Goal: Task Accomplishment & Management: Use online tool/utility

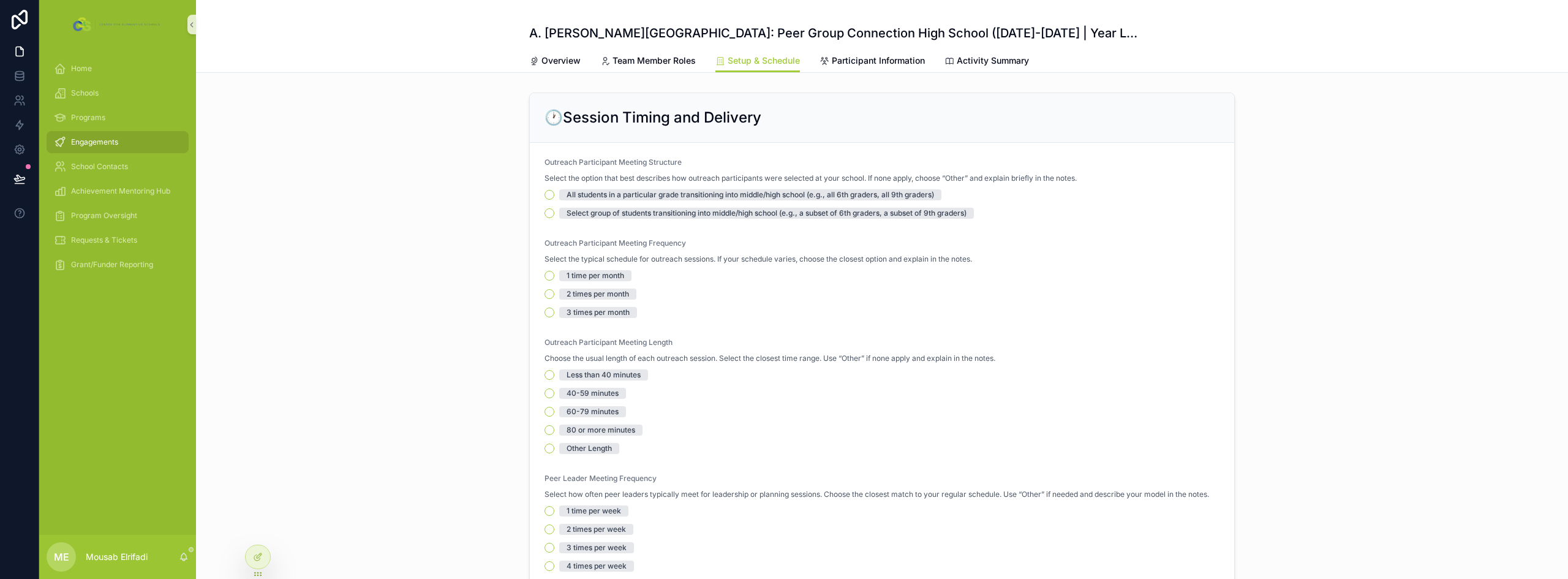
scroll to position [306, 0]
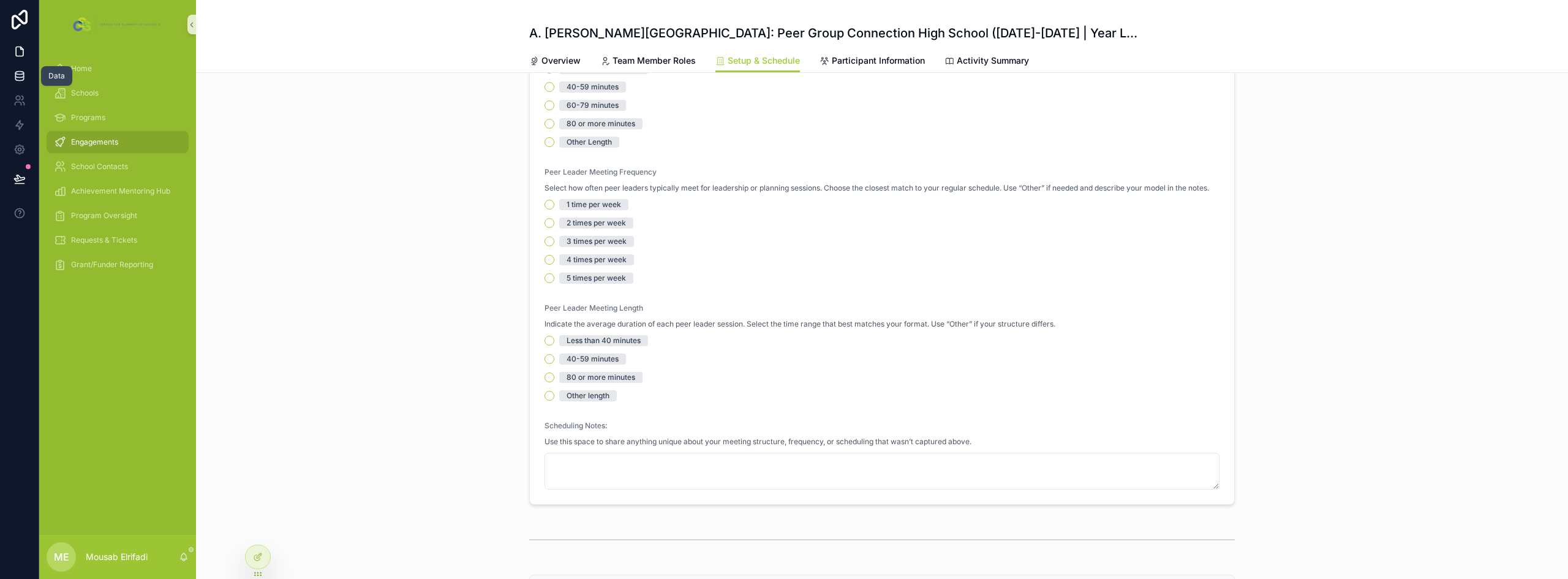
click at [12, 75] on link at bounding box center [19, 76] width 39 height 24
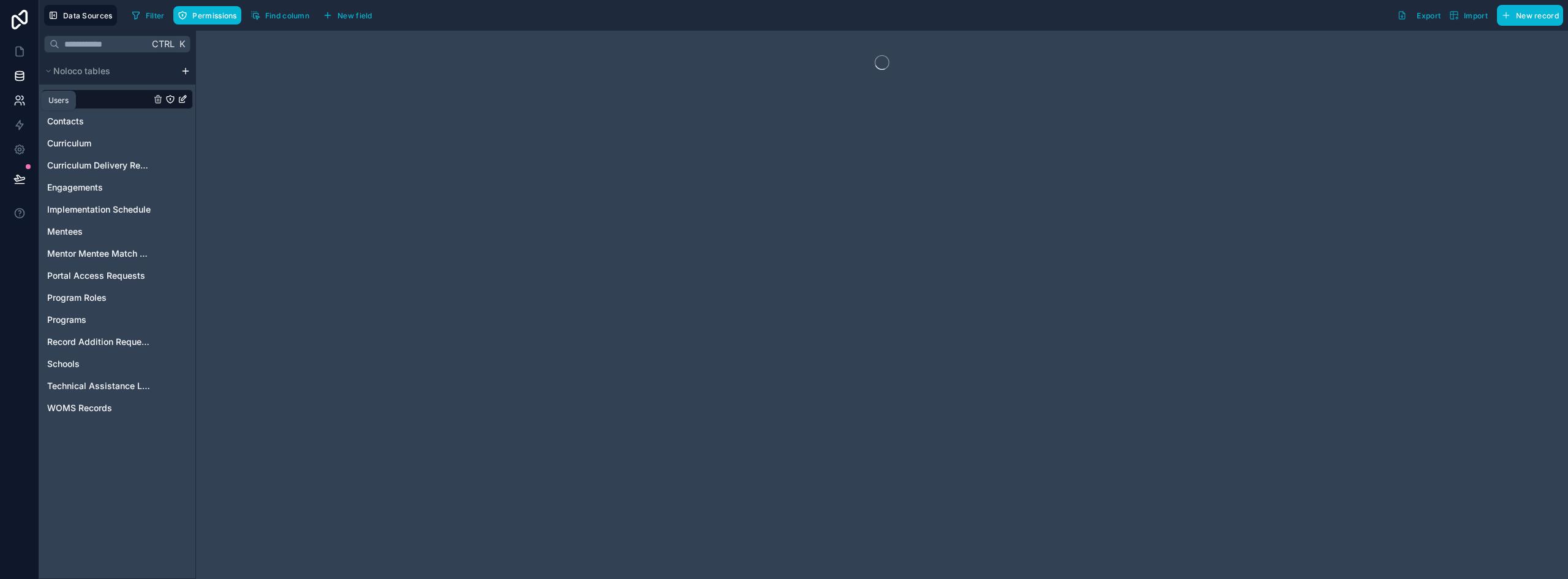
click at [21, 102] on icon at bounding box center [19, 100] width 12 height 12
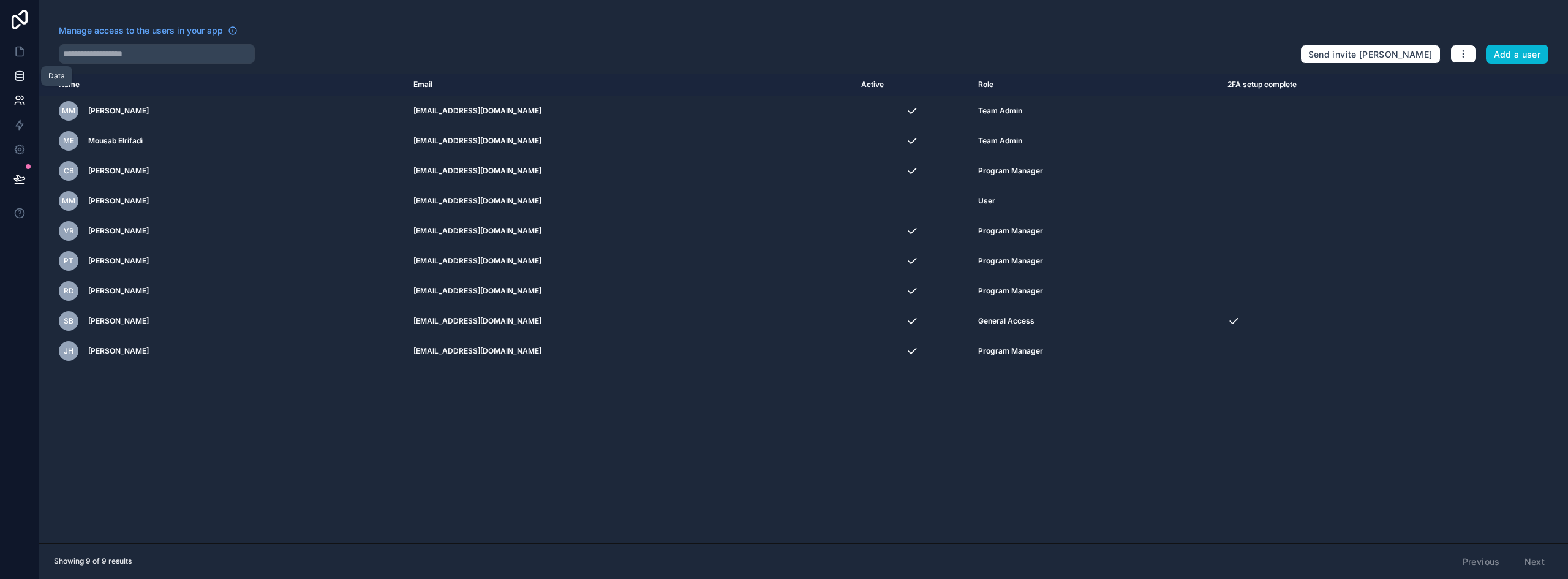
click at [19, 82] on icon at bounding box center [19, 75] width 12 height 12
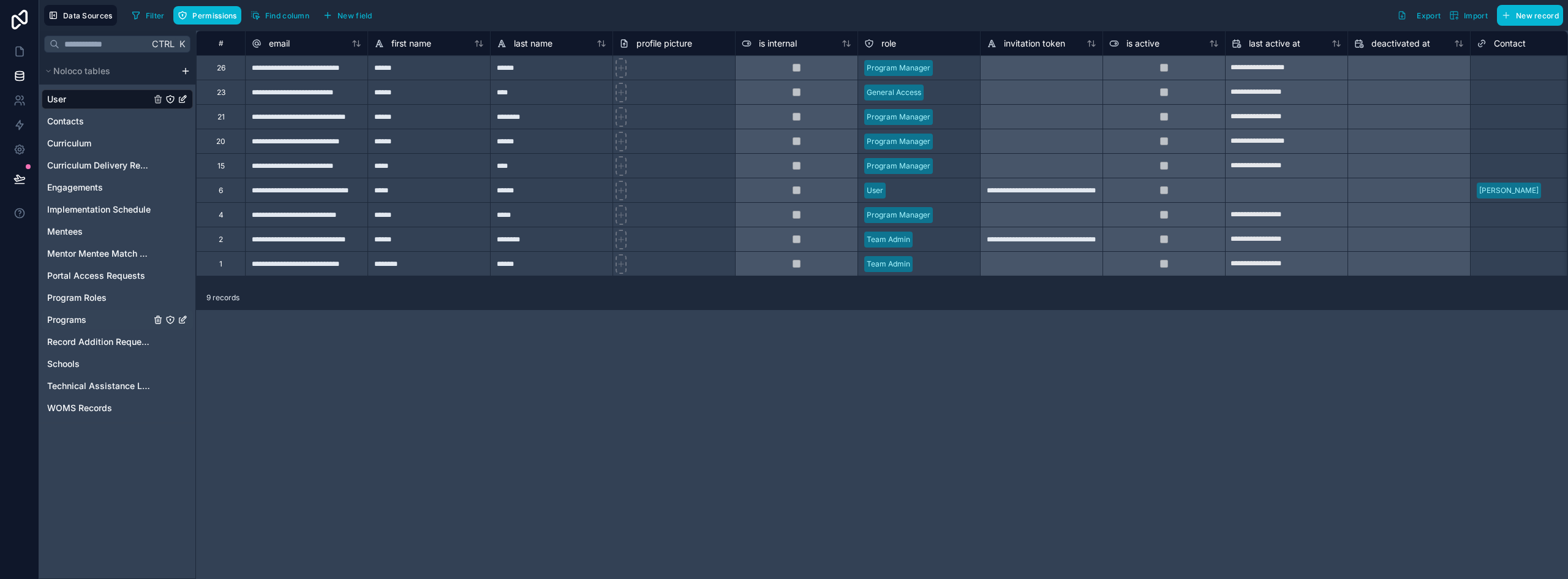
click at [71, 318] on span "Programs" at bounding box center [66, 319] width 39 height 12
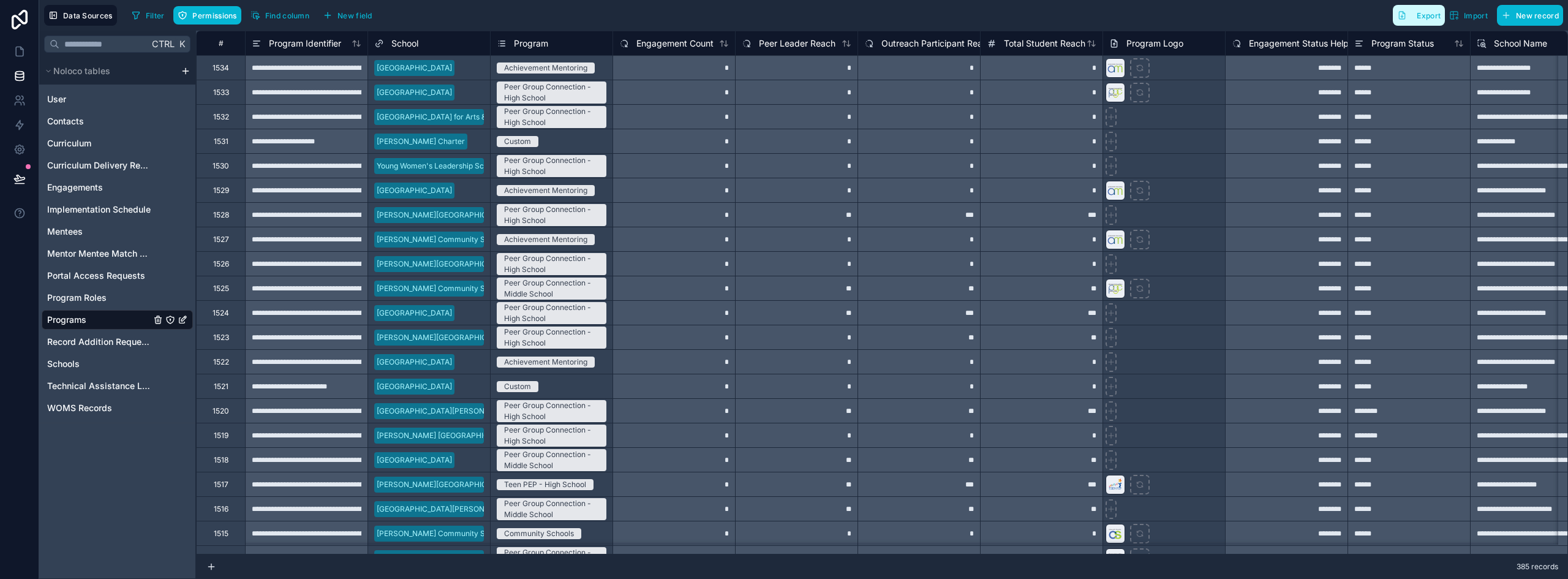
click at [1411, 12] on button "Export" at bounding box center [1419, 15] width 52 height 21
